Goal: Check status: Check status

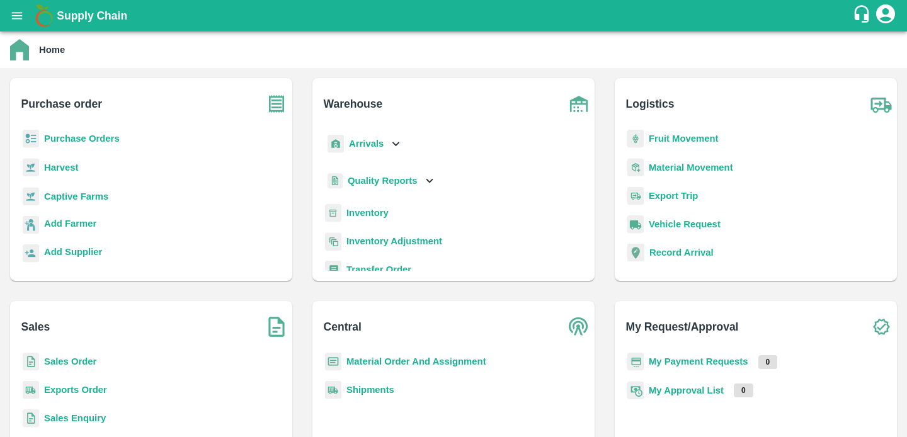
scroll to position [7, 0]
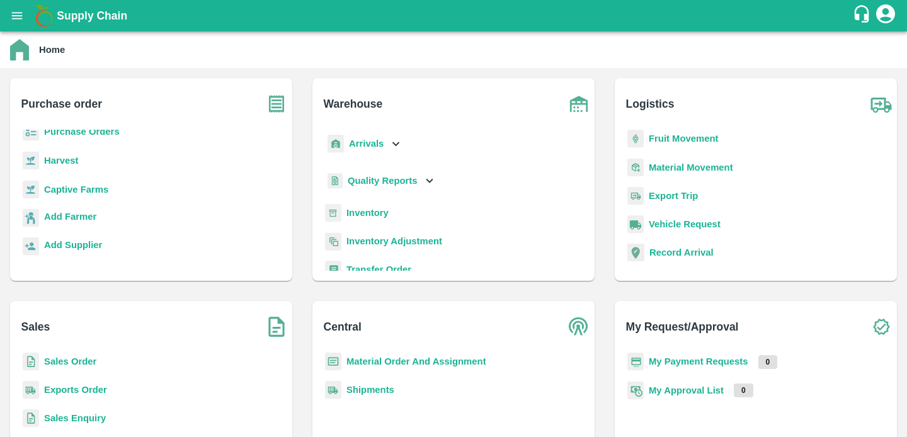
click at [78, 361] on b "Sales Order" at bounding box center [70, 361] width 52 height 10
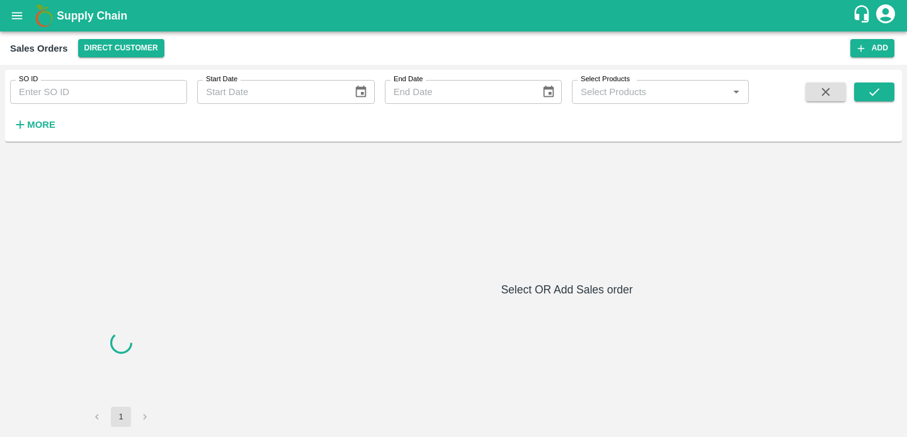
click at [89, 93] on input "SO ID" at bounding box center [98, 92] width 177 height 24
paste input "604109"
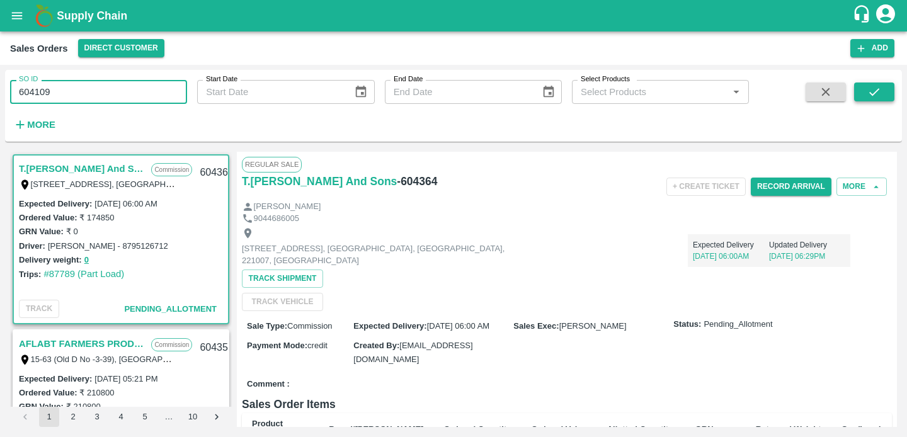
type input "604109"
click at [875, 94] on icon "submit" at bounding box center [874, 92] width 14 height 14
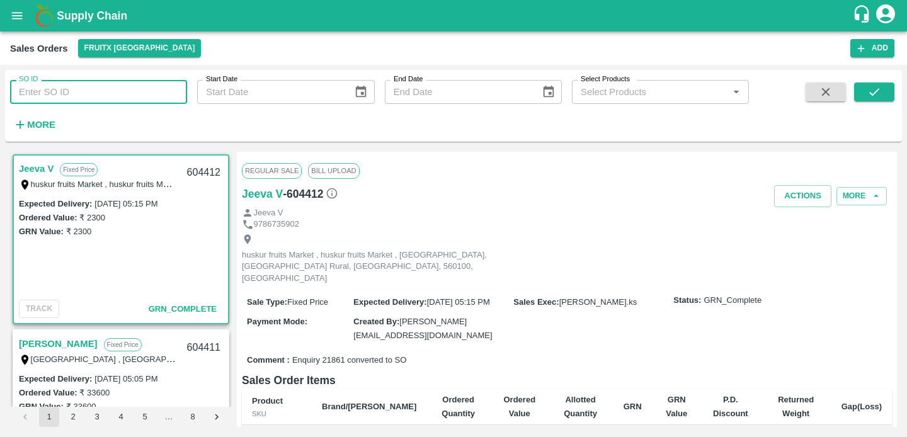
click at [74, 93] on input "SO ID" at bounding box center [98, 92] width 177 height 24
paste input "604109"
type input "604109"
click at [873, 93] on icon "submit" at bounding box center [874, 92] width 10 height 8
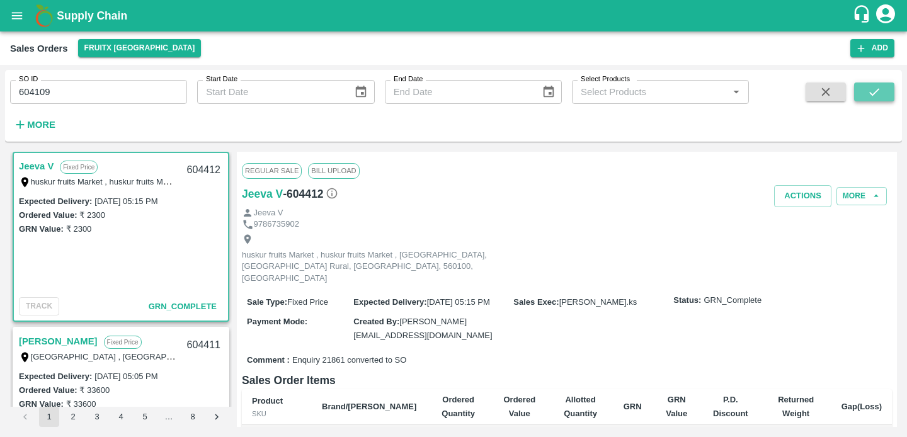
click at [870, 98] on icon "submit" at bounding box center [874, 92] width 14 height 14
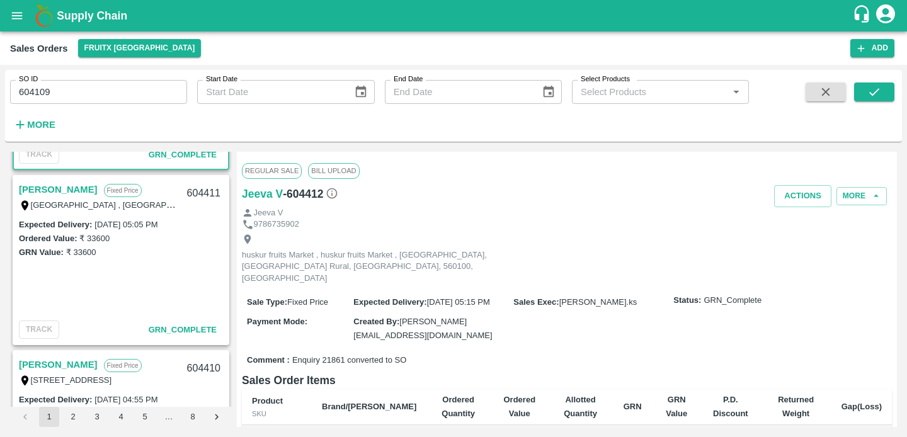
scroll to position [0, 0]
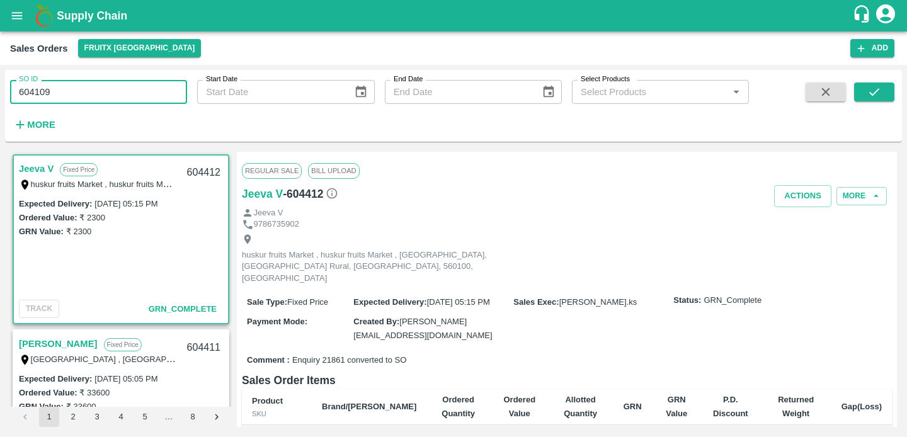
drag, startPoint x: 59, startPoint y: 92, endPoint x: 12, endPoint y: 92, distance: 46.6
click at [11, 92] on input "604109" at bounding box center [98, 92] width 177 height 24
click at [829, 96] on icon "button" at bounding box center [826, 92] width 14 height 14
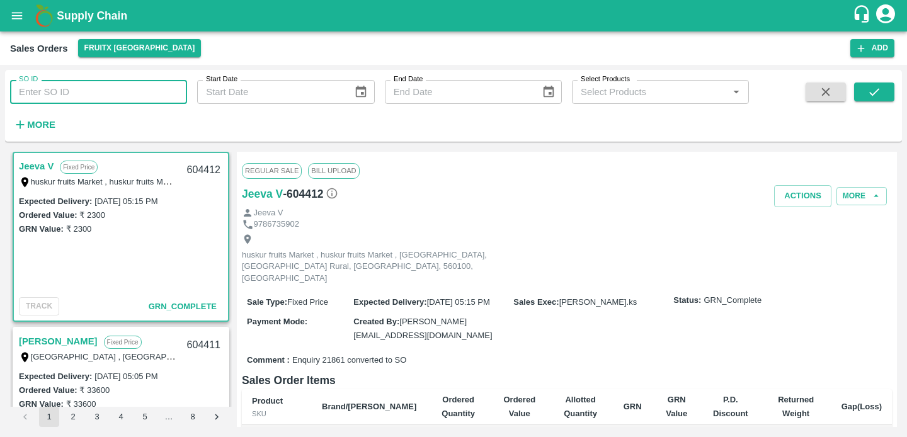
click at [118, 89] on input "SO ID" at bounding box center [98, 92] width 177 height 24
paste input "text"
type input "604109"
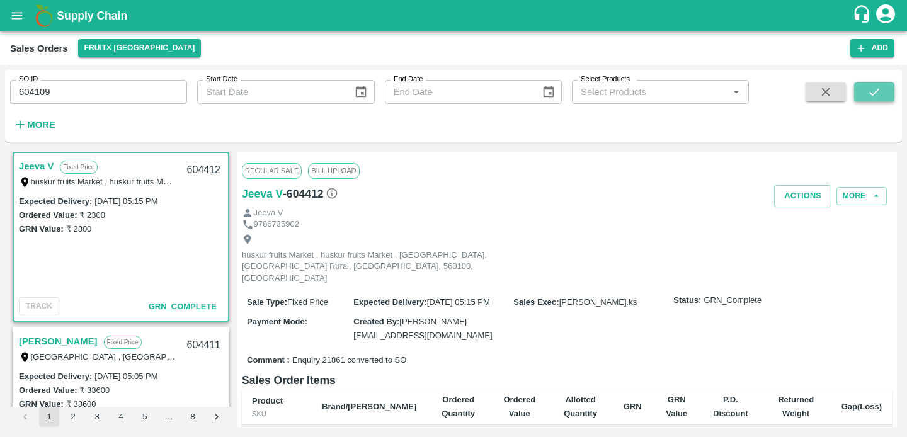
click at [866, 90] on button "submit" at bounding box center [874, 91] width 40 height 19
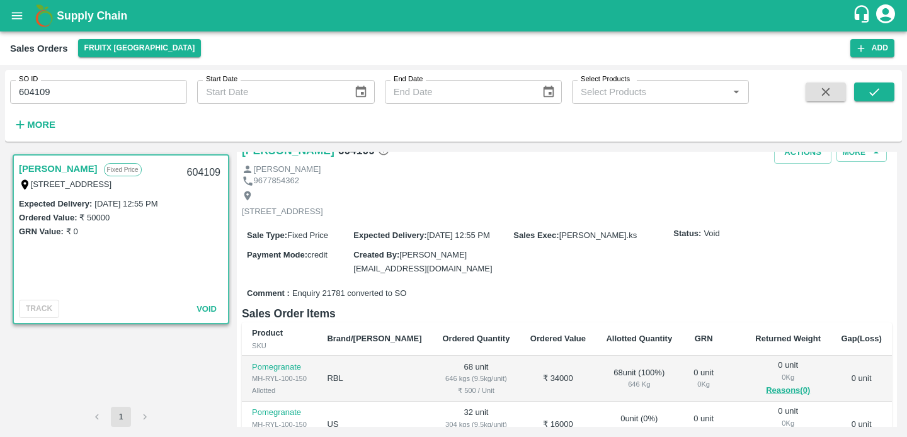
scroll to position [4, 0]
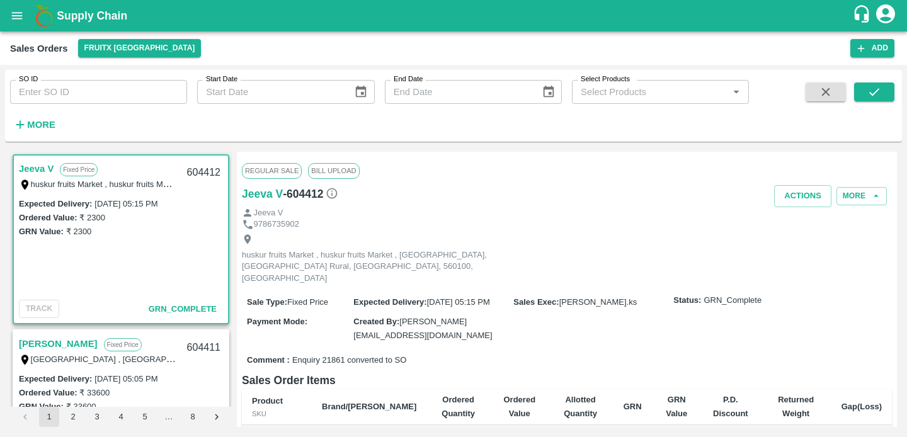
click at [81, 90] on input "SO ID" at bounding box center [98, 92] width 177 height 24
type input "604109"
click at [881, 89] on button "submit" at bounding box center [874, 91] width 40 height 19
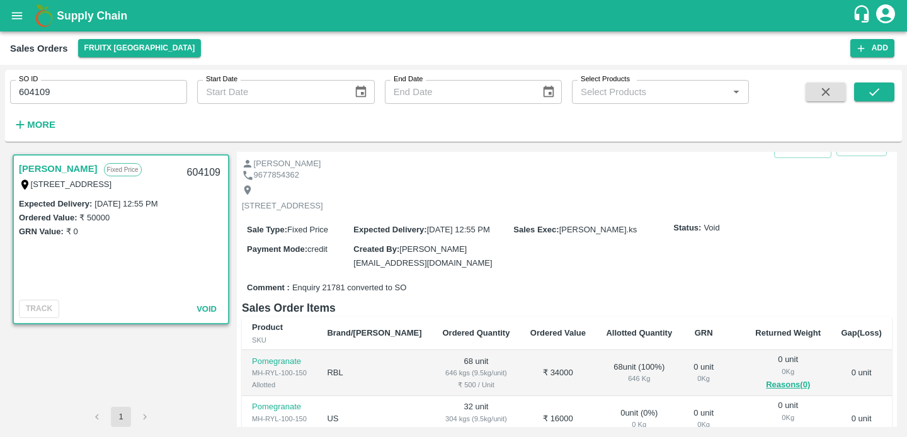
scroll to position [36, 0]
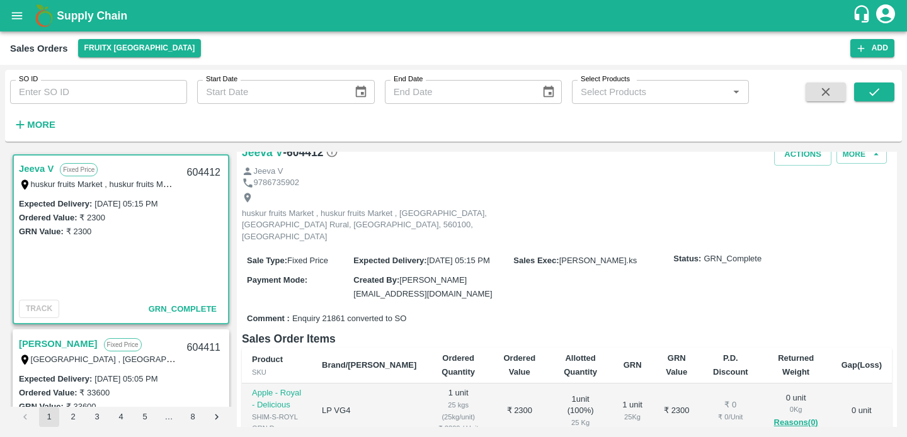
click at [84, 91] on input "SO ID" at bounding box center [98, 92] width 177 height 24
click at [875, 88] on icon "submit" at bounding box center [874, 92] width 14 height 14
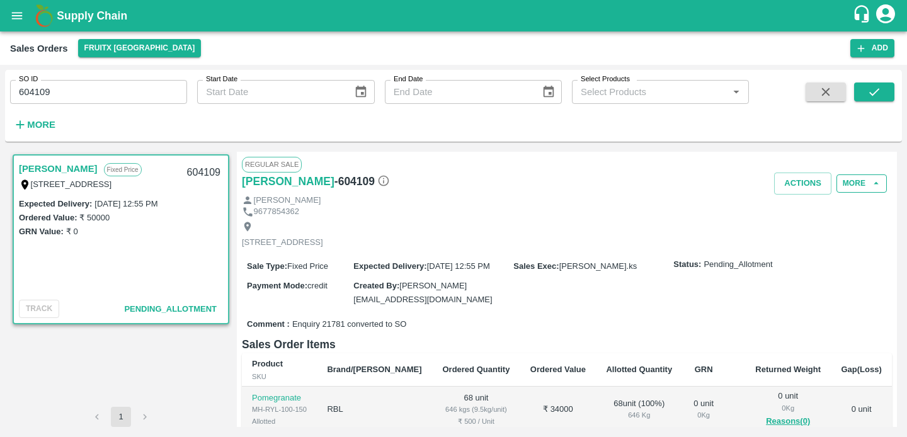
click at [856, 179] on button "More" at bounding box center [861, 183] width 50 height 18
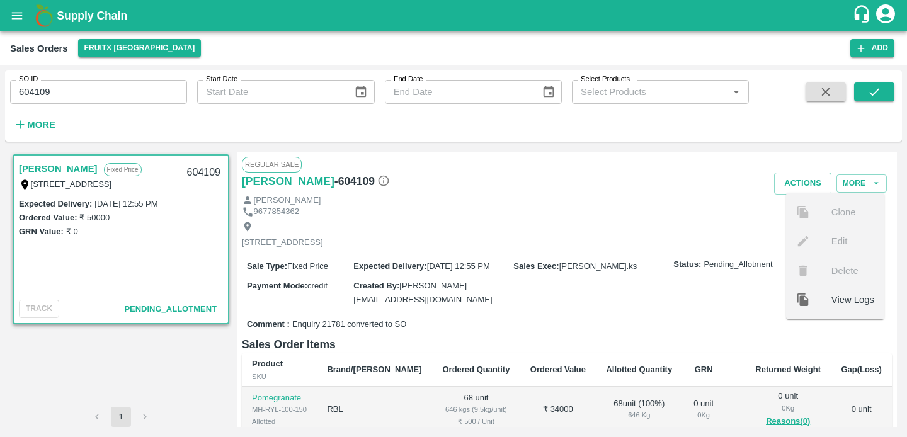
click at [749, 218] on div "[STREET_ADDRESS]" at bounding box center [567, 234] width 650 height 33
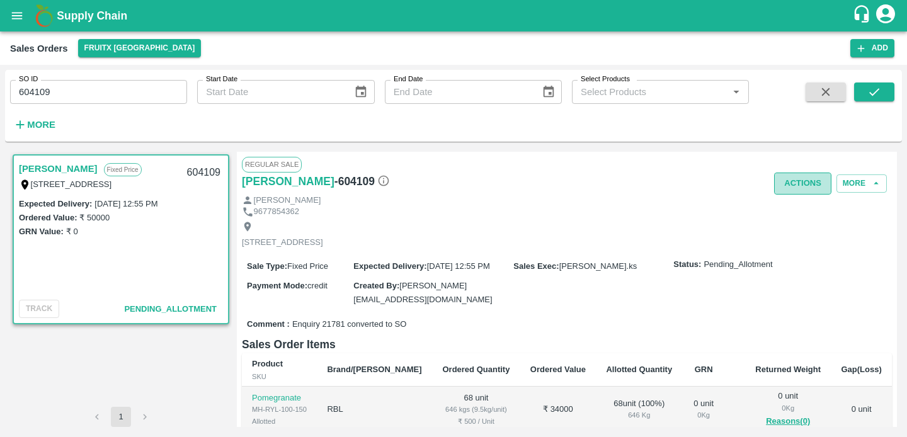
click at [786, 183] on button "Actions" at bounding box center [802, 184] width 57 height 22
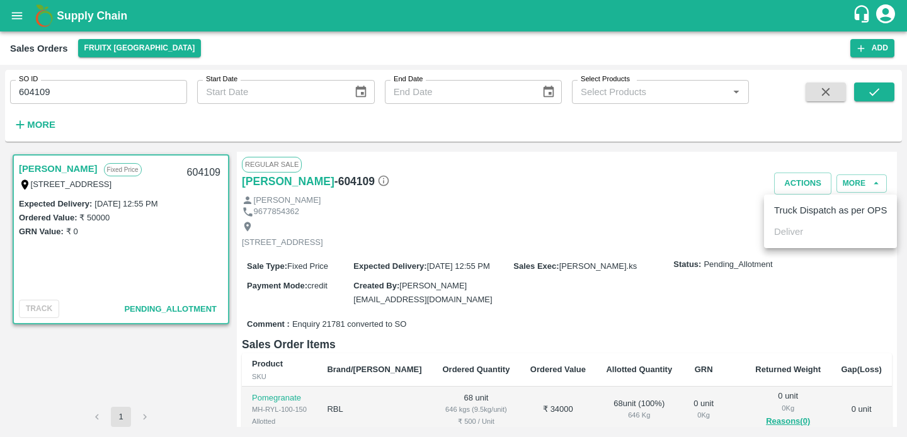
click at [678, 192] on div at bounding box center [453, 218] width 907 height 437
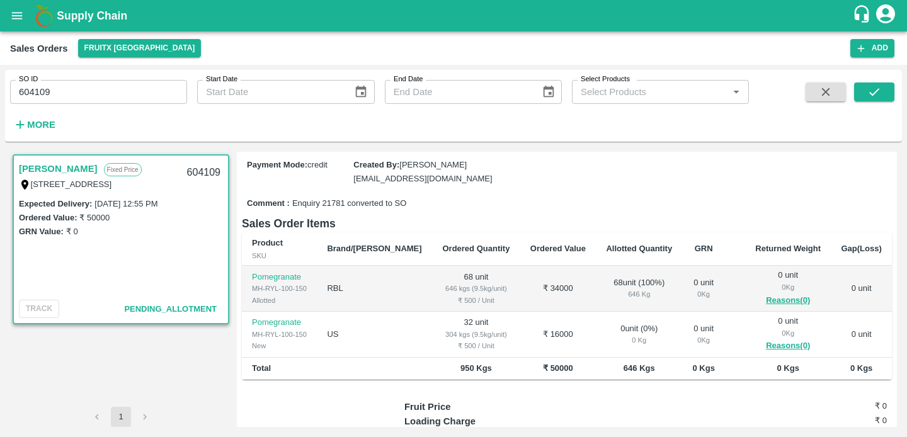
scroll to position [120, 0]
drag, startPoint x: 61, startPoint y: 88, endPoint x: 2, endPoint y: 86, distance: 59.2
click at [2, 86] on div "SO ID 604109 SO ID Start Date Start Date End Date End Date Select Products Sele…" at bounding box center [453, 251] width 907 height 372
type input "604109"
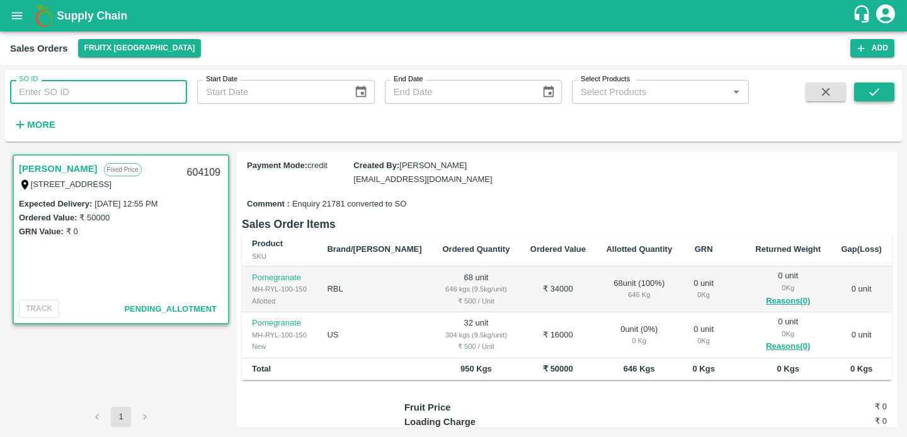
click at [865, 88] on button "submit" at bounding box center [874, 91] width 40 height 19
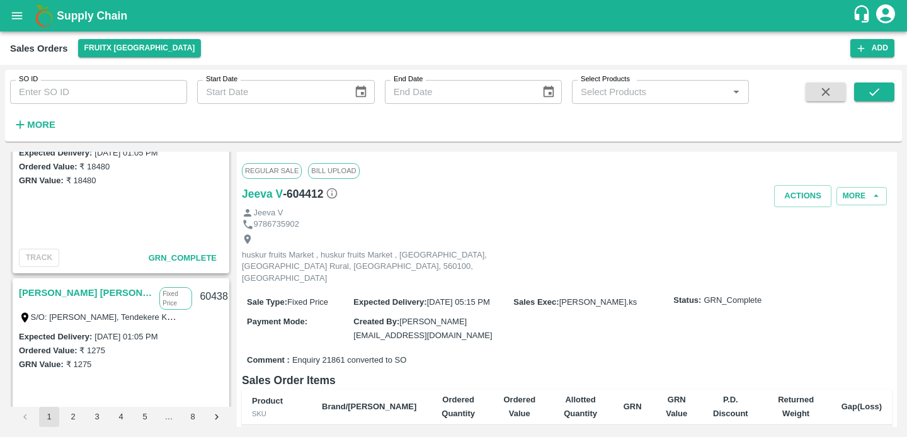
scroll to position [2027, 0]
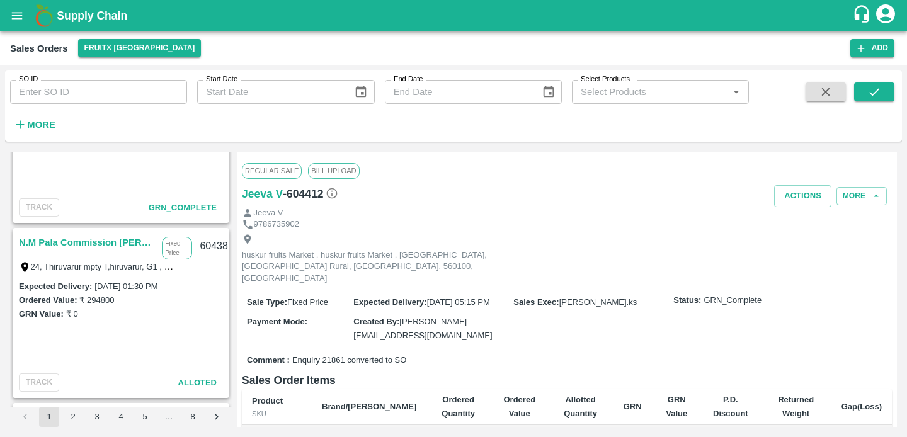
click at [43, 122] on strong "More" at bounding box center [41, 125] width 28 height 10
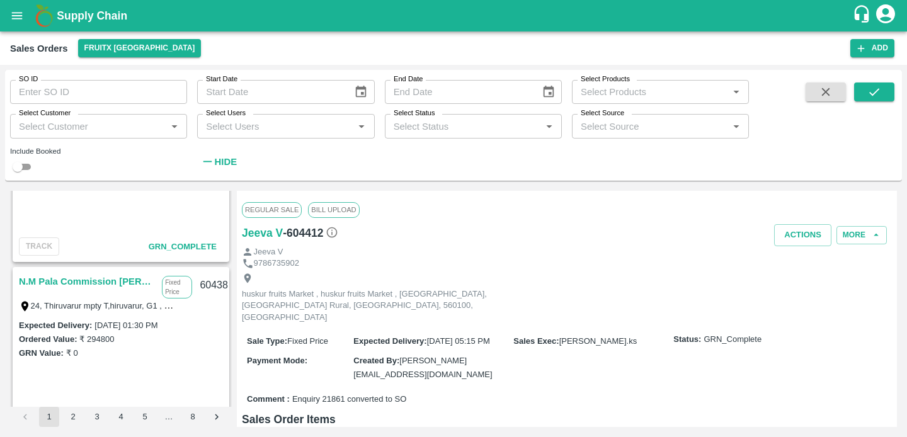
click at [469, 132] on input "Select Status" at bounding box center [462, 126] width 149 height 16
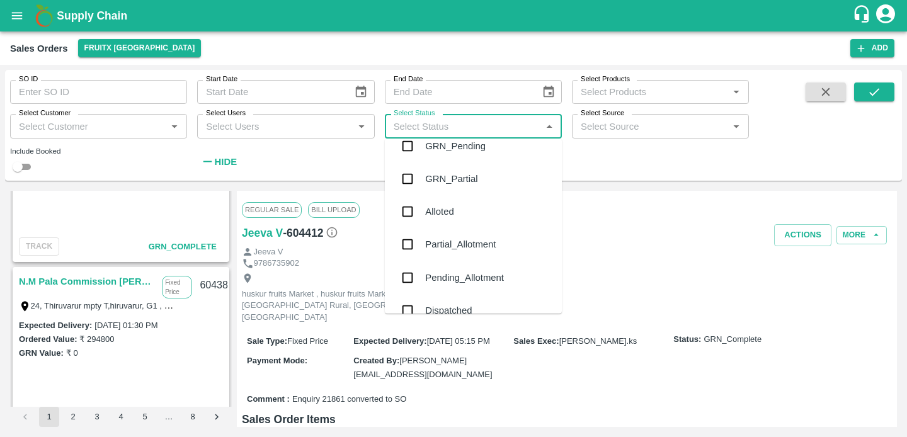
scroll to position [82, 0]
click at [411, 273] on input "checkbox" at bounding box center [407, 275] width 25 height 25
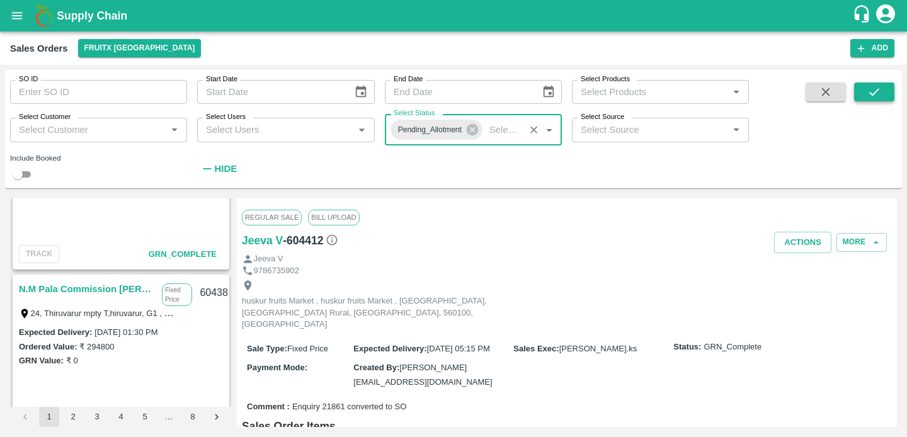
click at [875, 94] on icon "submit" at bounding box center [874, 92] width 14 height 14
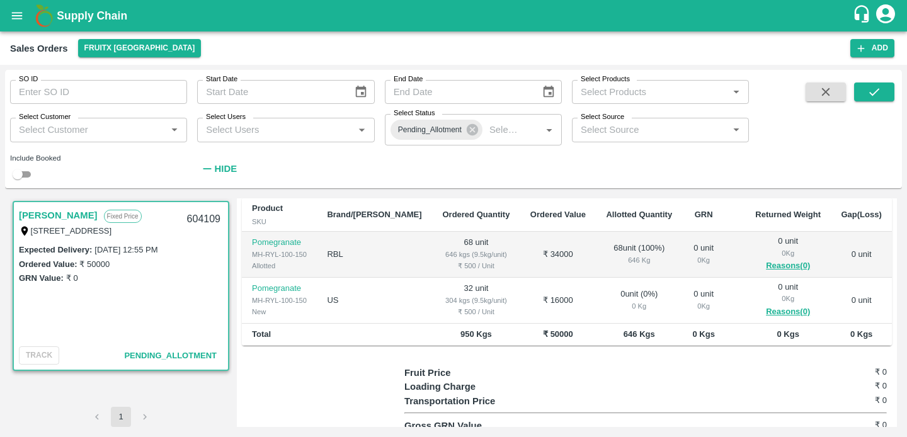
scroll to position [276, 0]
